Goal: Task Accomplishment & Management: Manage account settings

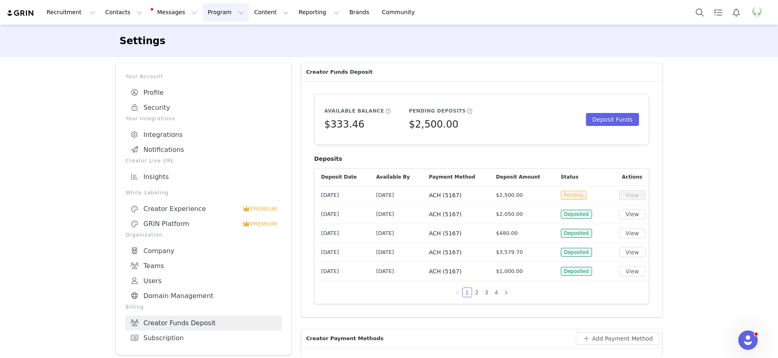
click at [207, 13] on button "Program Program" at bounding box center [226, 12] width 46 height 18
click at [206, 34] on p "Activations" at bounding box center [212, 36] width 31 height 9
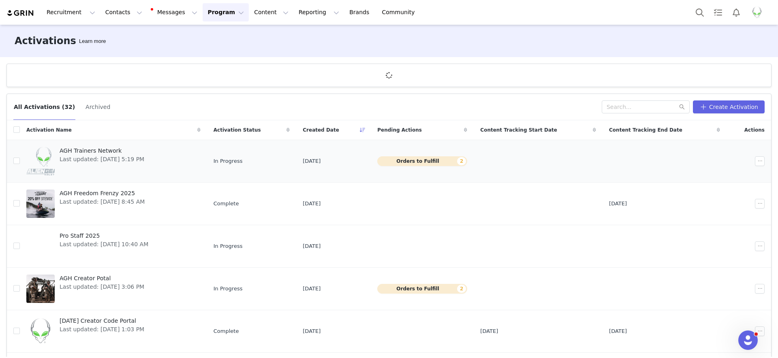
click at [127, 165] on div "AGH Trainers Network Last updated: [DATE] 5:19 PM" at bounding box center [102, 161] width 94 height 32
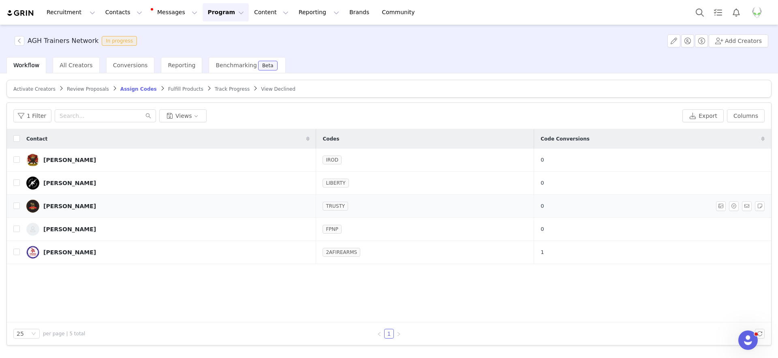
click at [53, 207] on div "[PERSON_NAME]" at bounding box center [69, 206] width 53 height 6
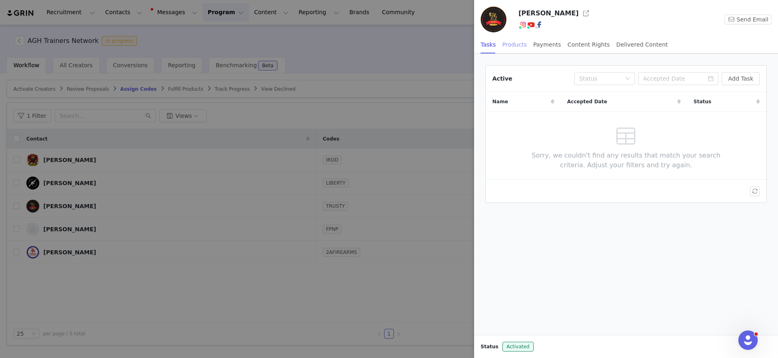
click at [512, 46] on div "Products" at bounding box center [514, 45] width 24 height 18
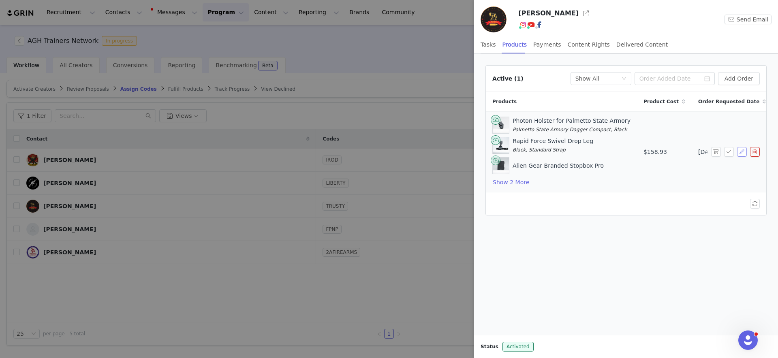
click at [739, 152] on button "button" at bounding box center [742, 152] width 10 height 10
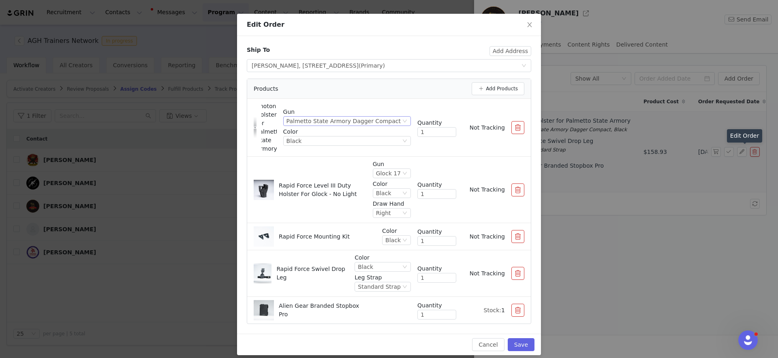
scroll to position [27, 0]
click at [521, 310] on button "button" at bounding box center [517, 309] width 13 height 13
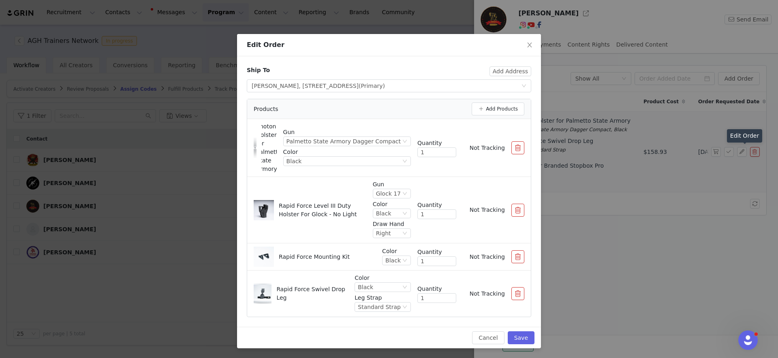
click at [512, 259] on button "button" at bounding box center [517, 256] width 13 height 13
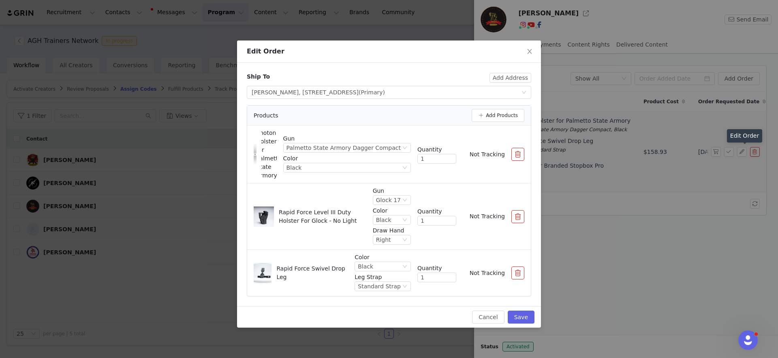
scroll to position [0, 0]
click at [523, 316] on button "Save" at bounding box center [521, 317] width 27 height 13
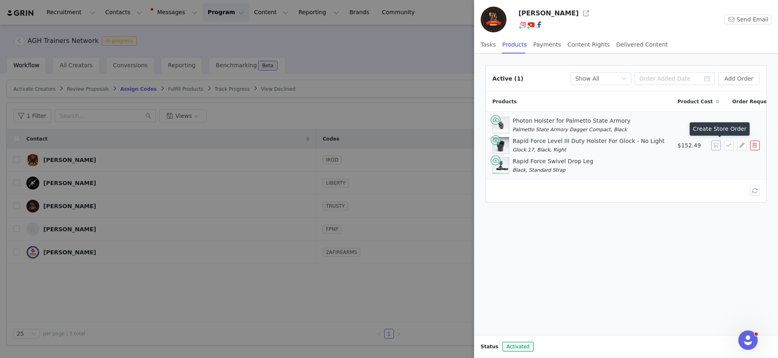
click at [716, 147] on button "button" at bounding box center [716, 146] width 10 height 10
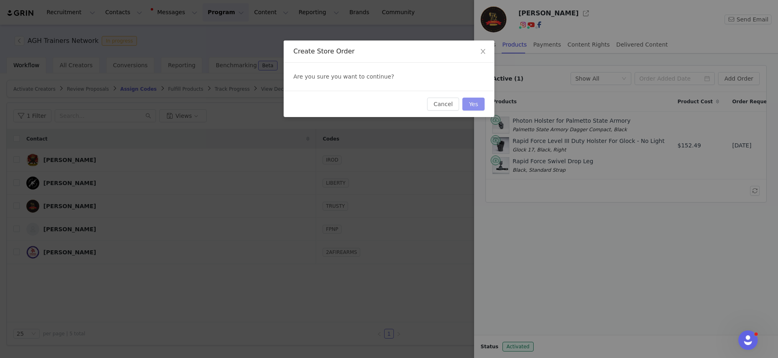
click at [477, 105] on button "Yes" at bounding box center [473, 104] width 22 height 13
